Goal: Entertainment & Leisure: Consume media (video, audio)

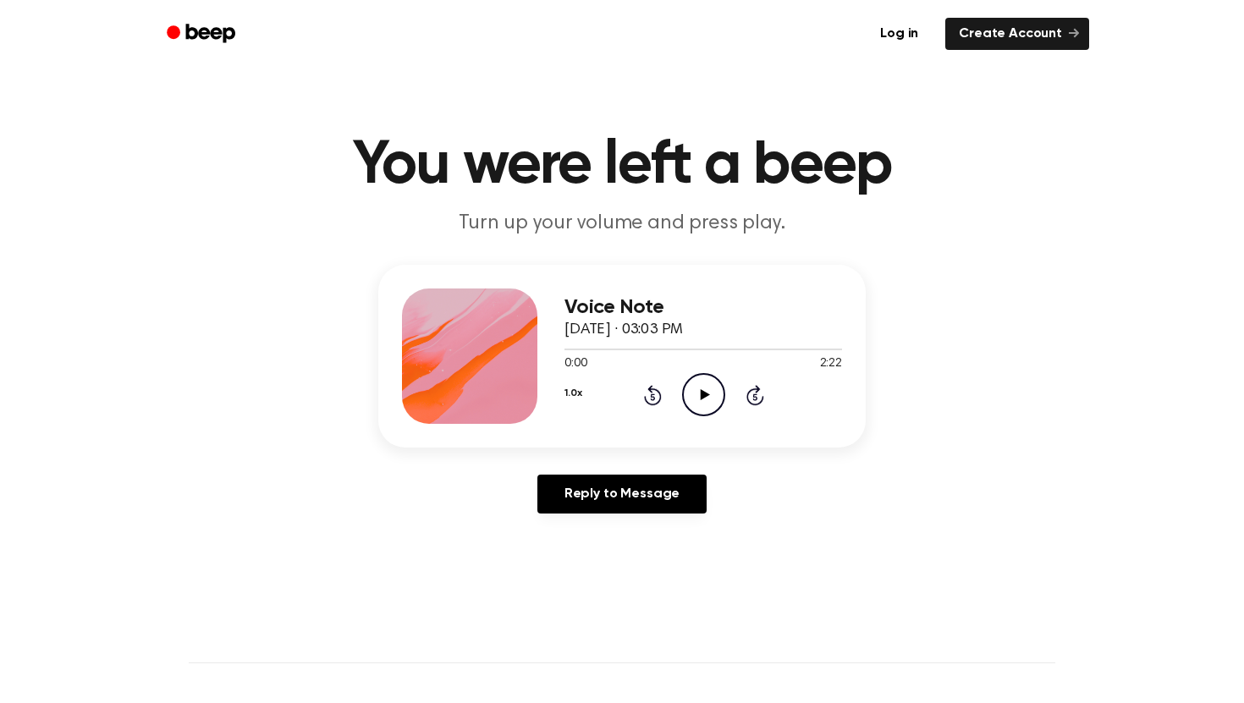
click at [702, 395] on icon at bounding box center [704, 394] width 9 height 11
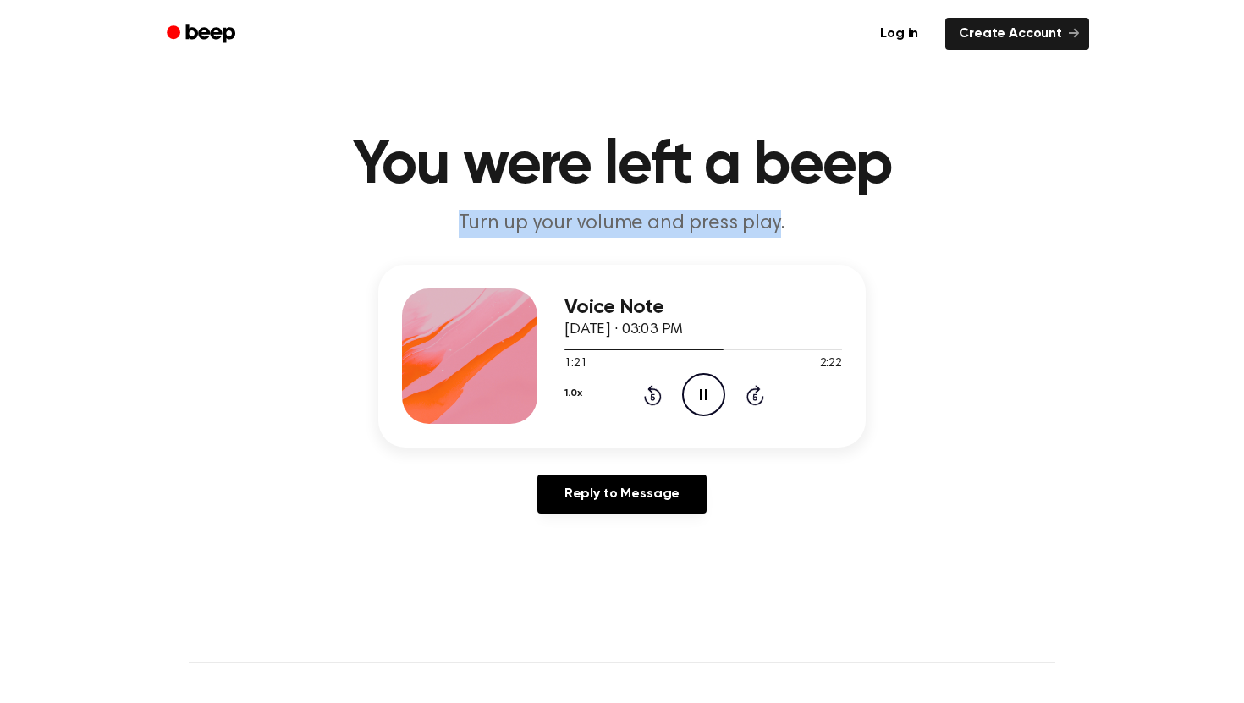
drag, startPoint x: 772, startPoint y: 226, endPoint x: 464, endPoint y: 223, distance: 308.0
click at [464, 223] on p "Turn up your volume and press play." at bounding box center [622, 224] width 650 height 28
click at [464, 222] on p "Turn up your volume and press play." at bounding box center [622, 224] width 650 height 28
drag, startPoint x: 464, startPoint y: 222, endPoint x: 776, endPoint y: 230, distance: 311.5
click at [776, 230] on p "Turn up your volume and press play." at bounding box center [622, 224] width 650 height 28
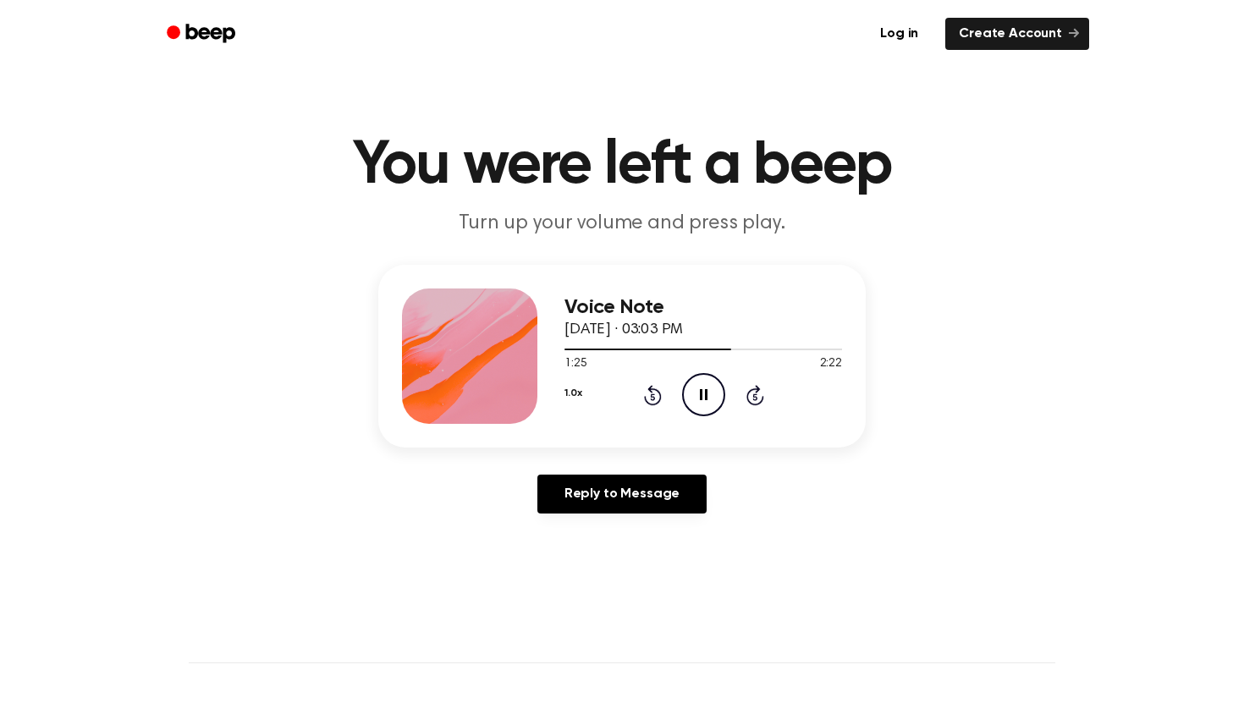
click at [831, 181] on h1 "You were left a beep" at bounding box center [622, 165] width 866 height 61
click at [782, 163] on h1 "You were left a beep" at bounding box center [622, 165] width 866 height 61
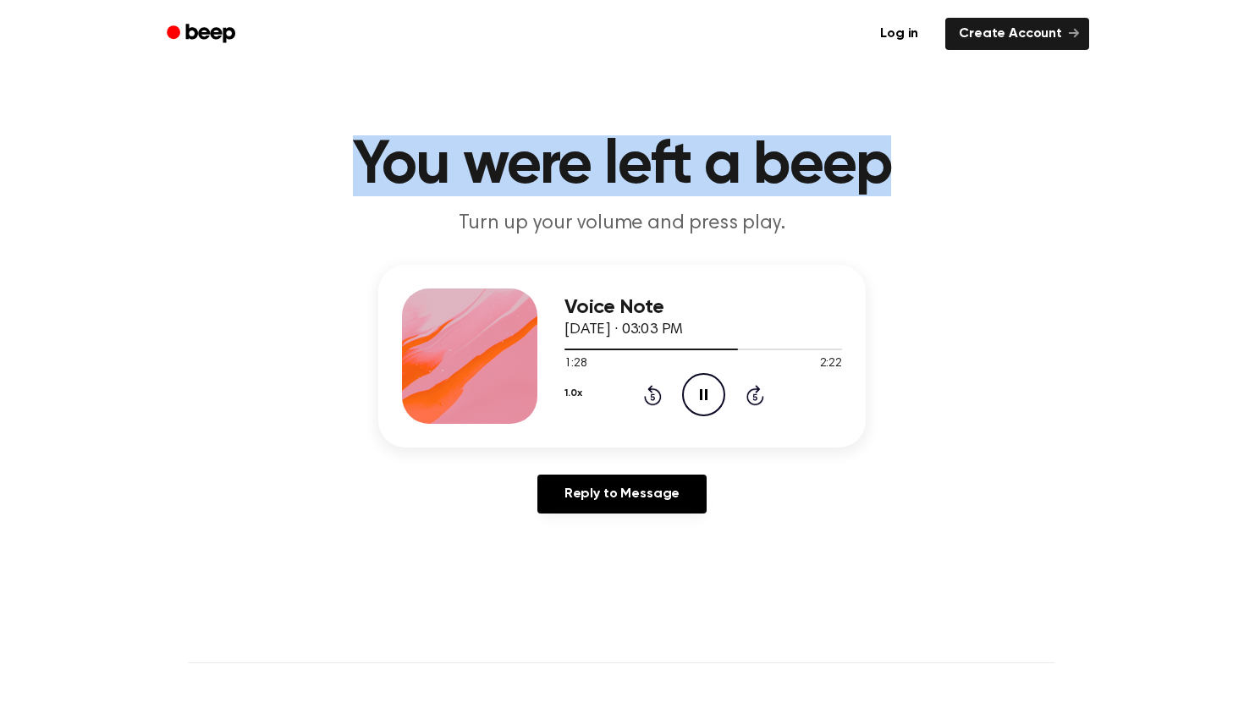
drag, startPoint x: 896, startPoint y: 173, endPoint x: 357, endPoint y: 146, distance: 539.6
click at [357, 146] on h1 "You were left a beep" at bounding box center [622, 165] width 866 height 61
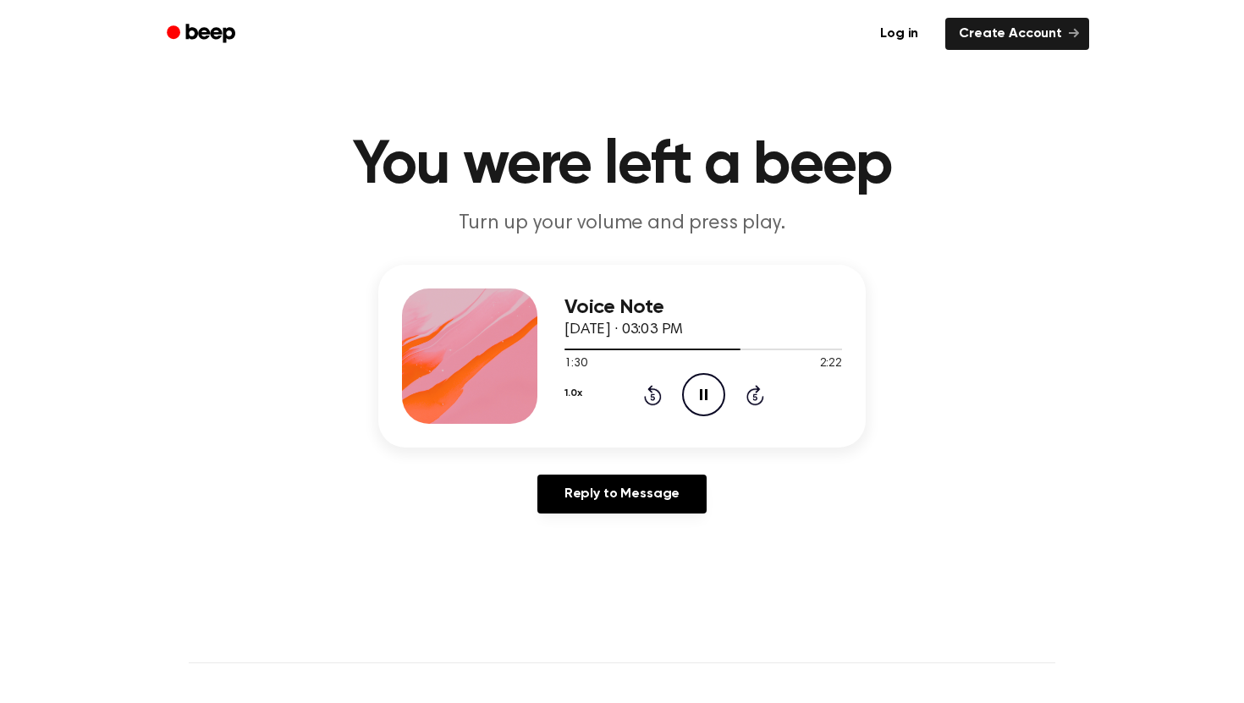
click at [824, 111] on main "You were left a beep Turn up your volume and press play. Voice Note [DATE] · 03…" at bounding box center [622, 521] width 1244 height 1043
click at [574, 219] on p "Turn up your volume and press play." at bounding box center [622, 224] width 650 height 28
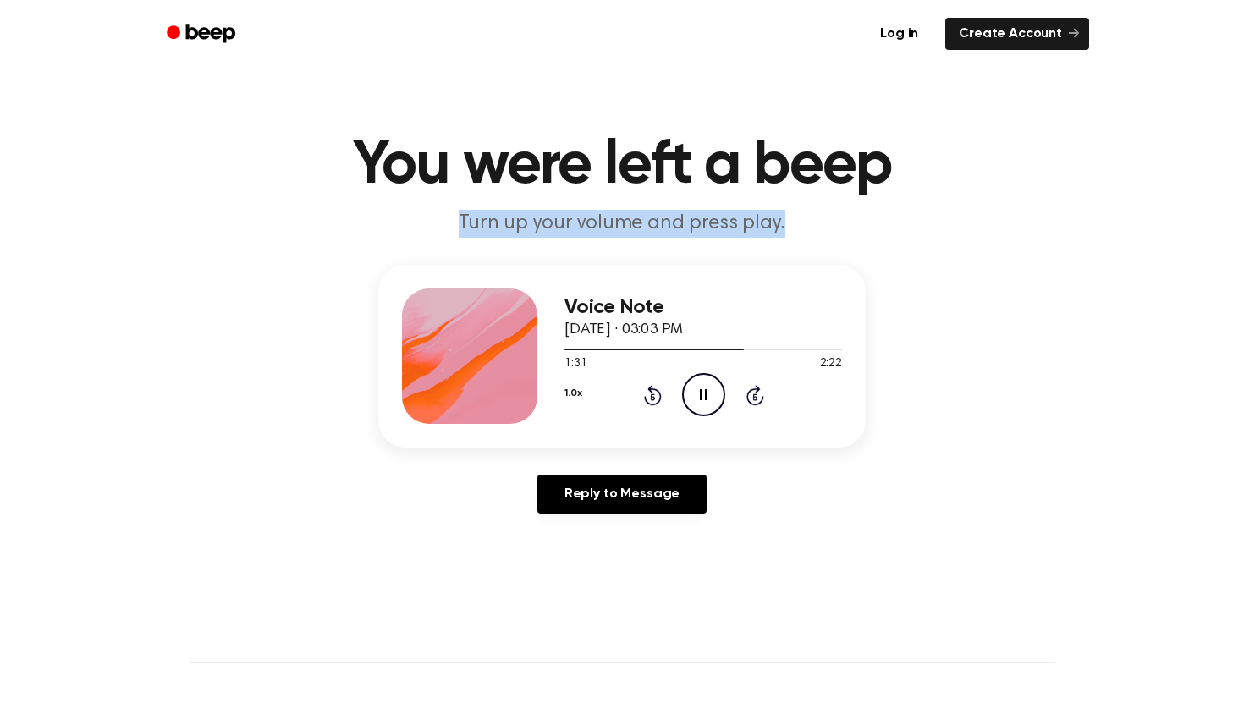
click at [574, 219] on p "Turn up your volume and press play." at bounding box center [622, 224] width 650 height 28
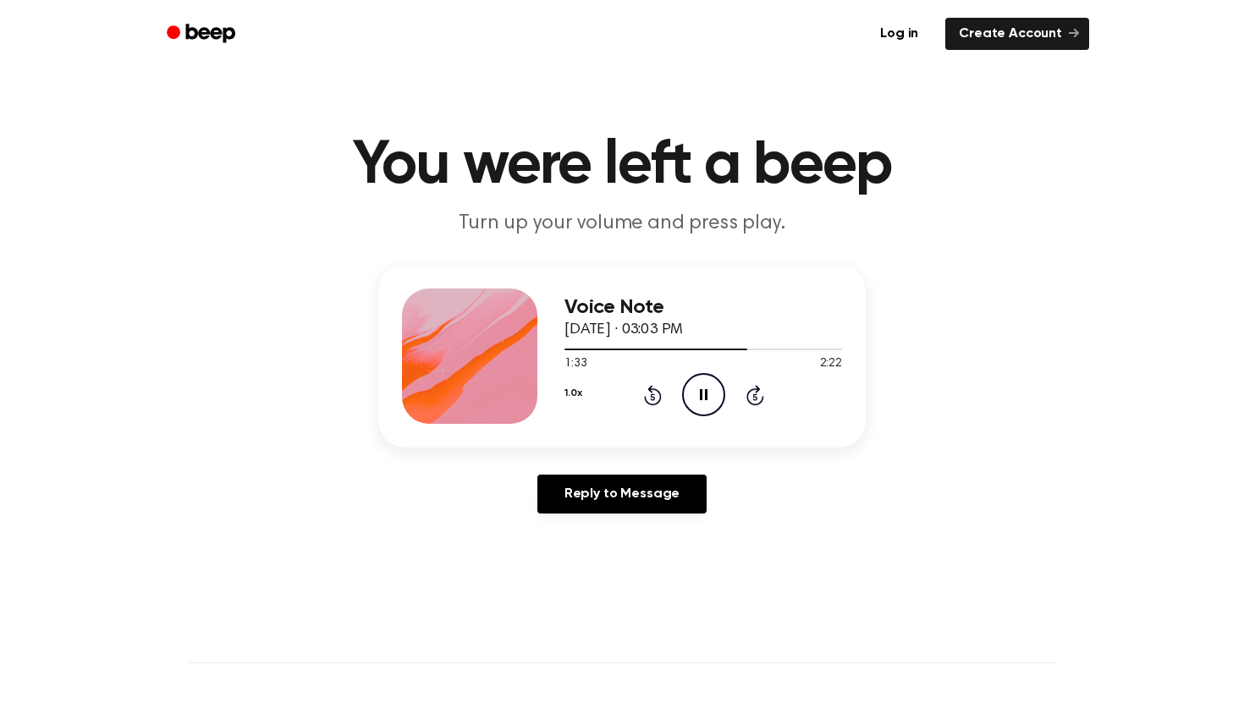
click at [625, 308] on h3 "Voice Note" at bounding box center [703, 307] width 278 height 23
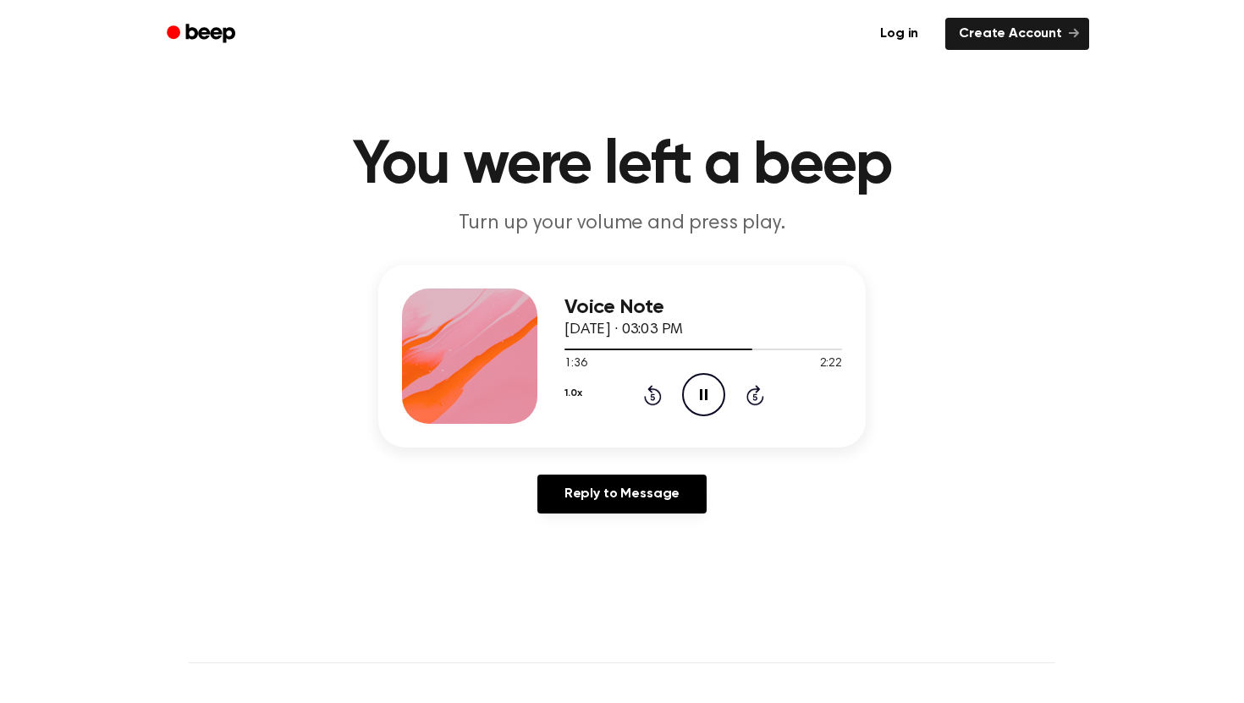
click at [639, 330] on span "[DATE] · 03:03 PM" at bounding box center [623, 329] width 118 height 15
click at [575, 391] on button "1.0x" at bounding box center [572, 393] width 17 height 29
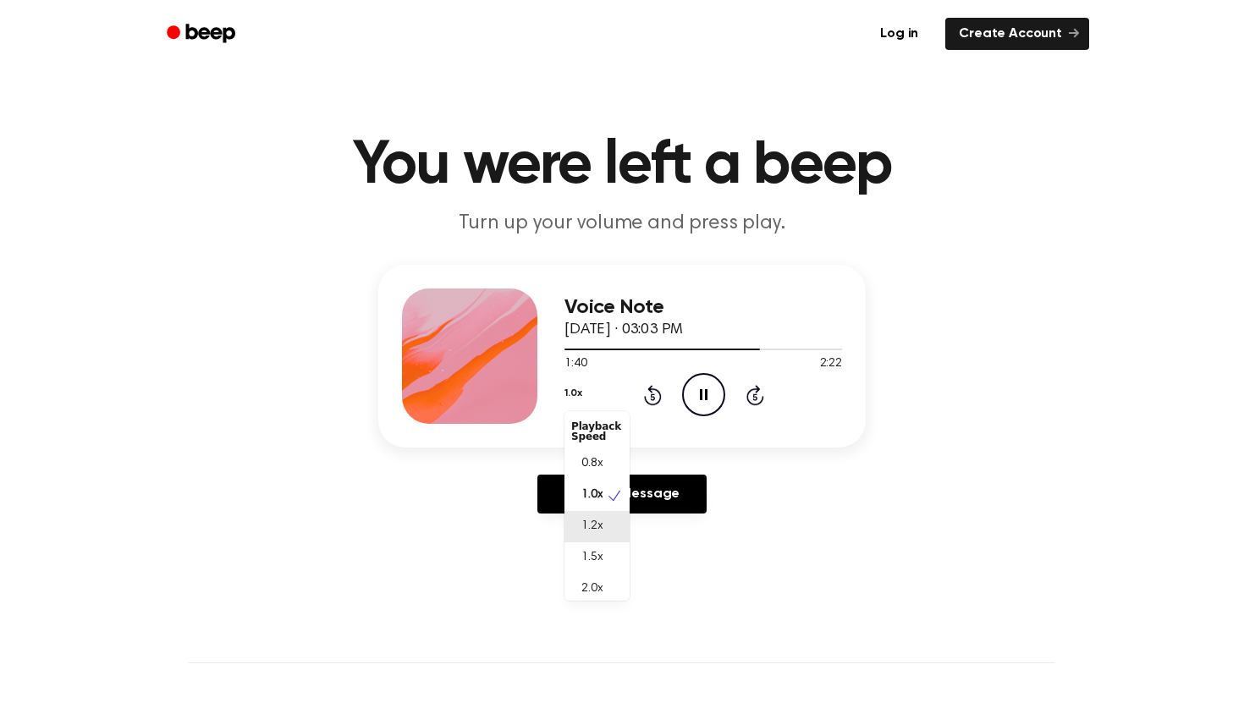
click at [591, 519] on span "1.2x" at bounding box center [591, 527] width 21 height 18
click at [721, 282] on div "Voice Note [DATE] · 03:03 PM 1:47 2:22 Your browser does not support the [objec…" at bounding box center [621, 356] width 487 height 183
click at [720, 221] on p "Turn up your volume and press play." at bounding box center [622, 224] width 650 height 28
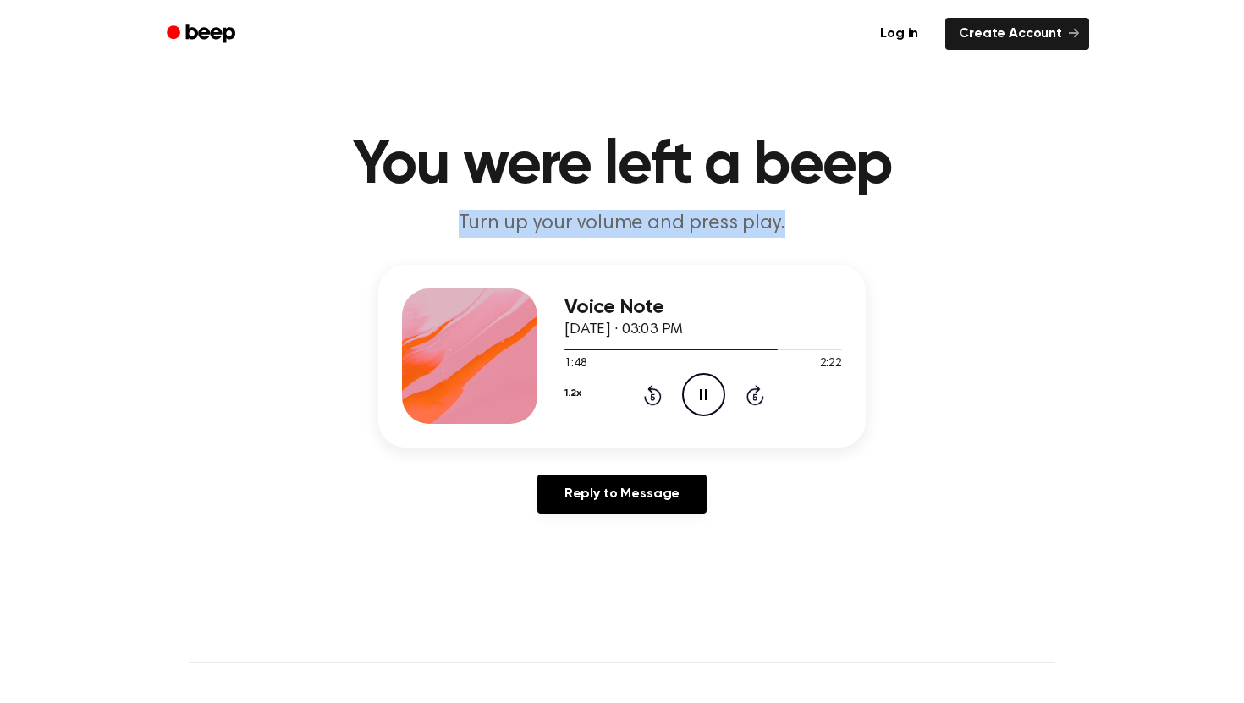
click at [720, 221] on p "Turn up your volume and press play." at bounding box center [622, 224] width 650 height 28
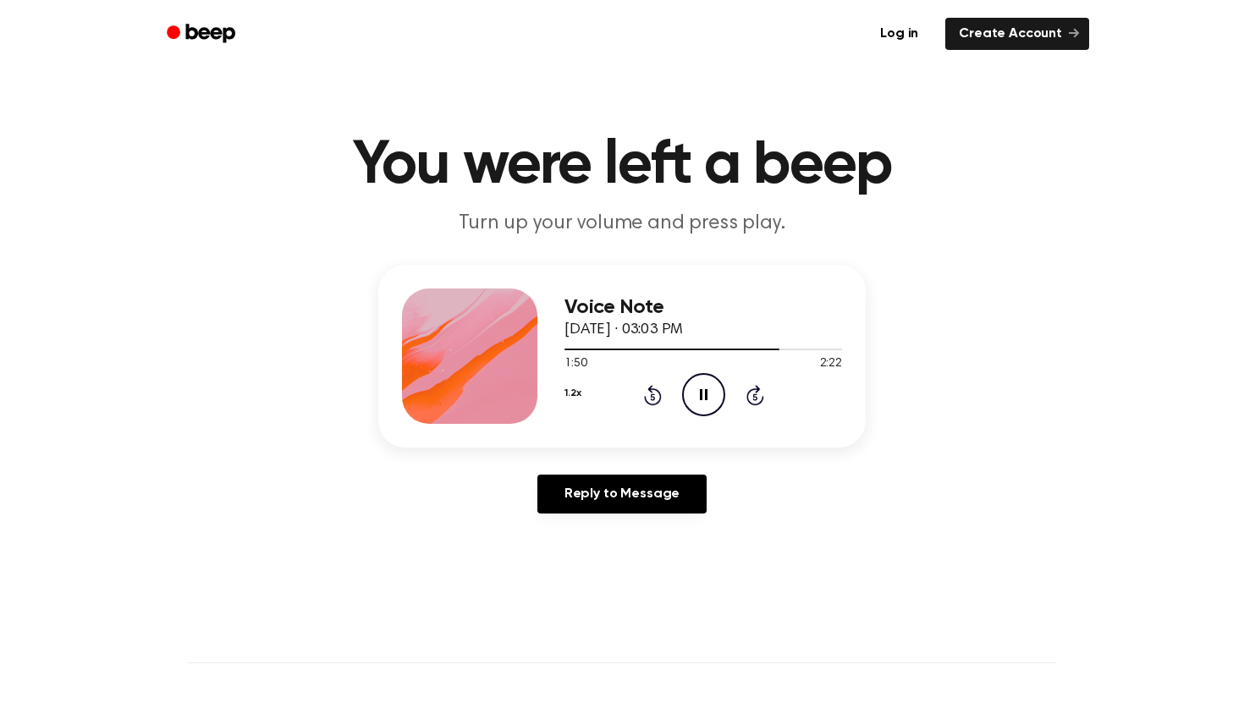
click at [733, 179] on h1 "You were left a beep" at bounding box center [622, 165] width 866 height 61
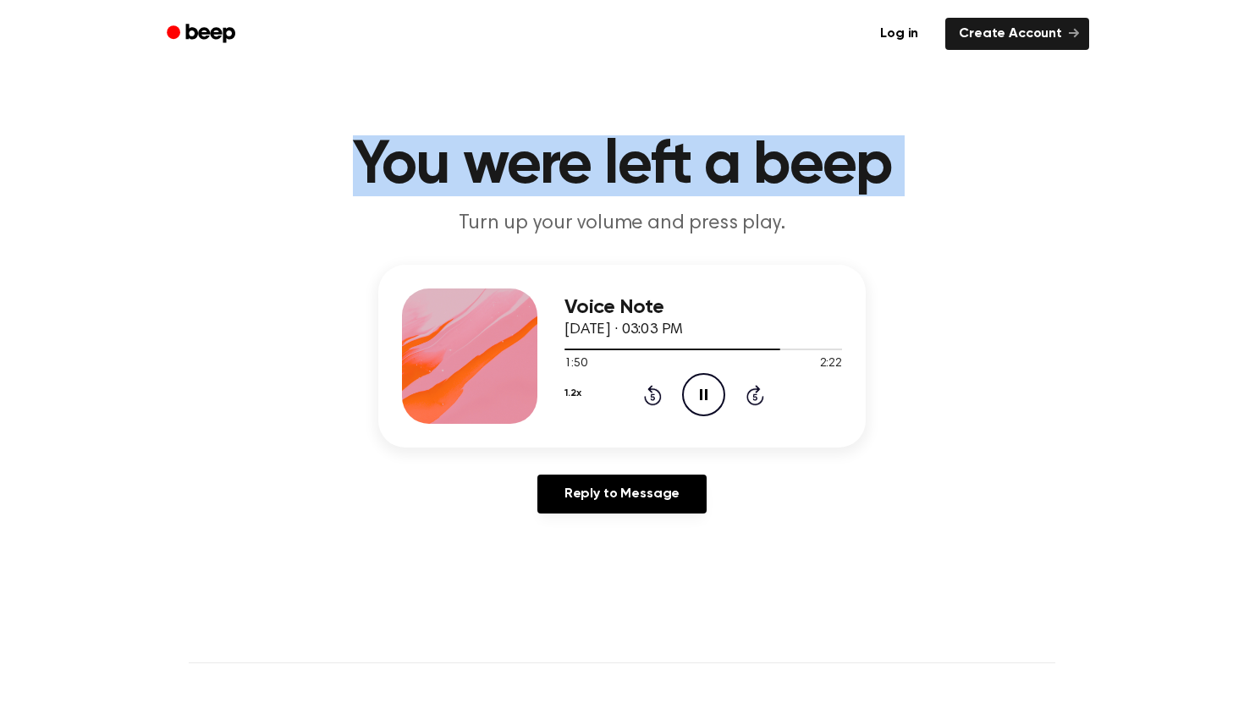
click at [733, 179] on h1 "You were left a beep" at bounding box center [622, 165] width 866 height 61
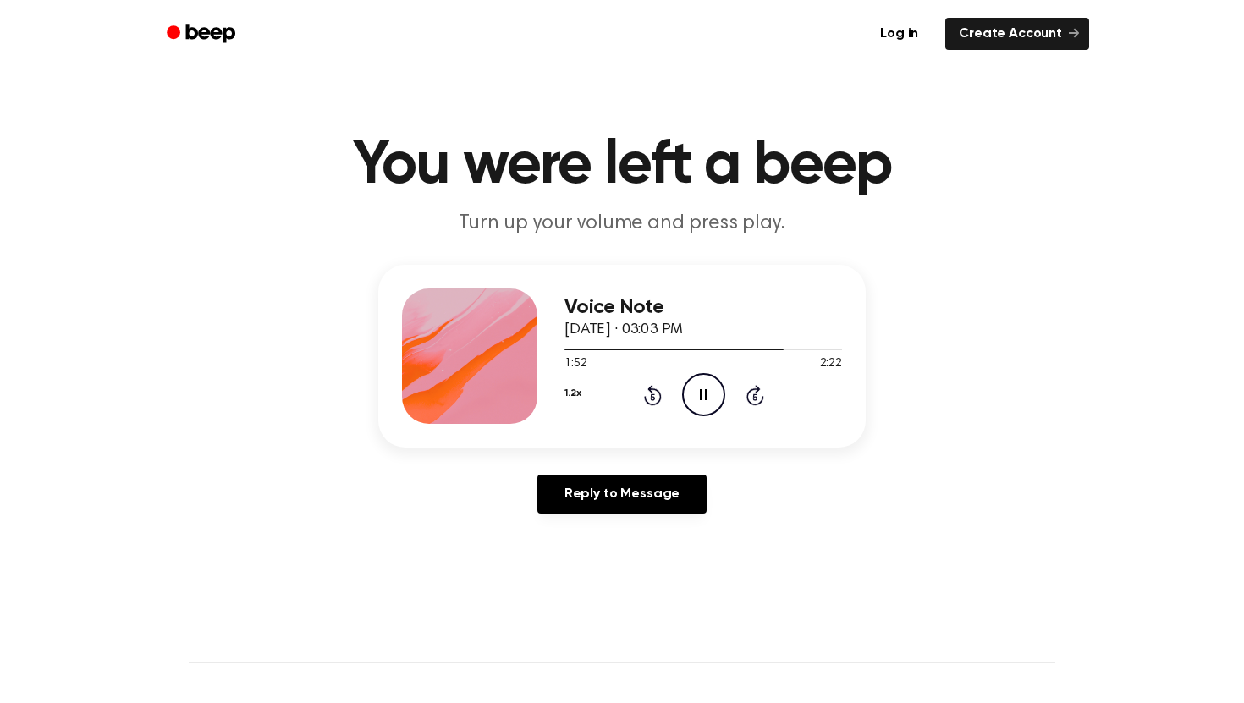
click at [773, 146] on h1 "You were left a beep" at bounding box center [622, 165] width 866 height 61
click at [572, 387] on button "1.2x" at bounding box center [572, 393] width 16 height 29
click at [591, 555] on span "1.5x" at bounding box center [591, 558] width 21 height 18
